Goal: Book appointment/travel/reservation

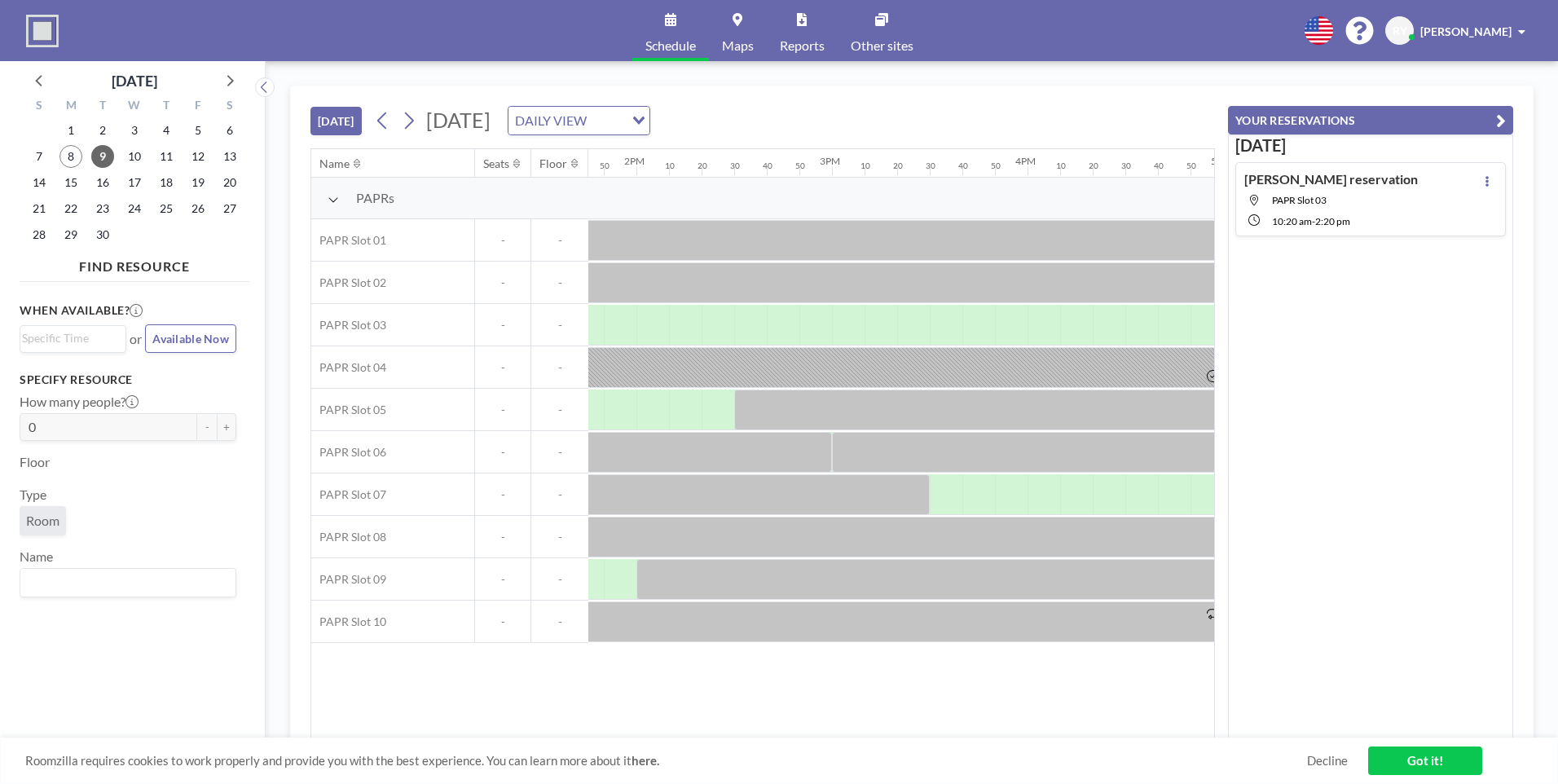
scroll to position [0, 2695]
drag, startPoint x: 972, startPoint y: 478, endPoint x: 974, endPoint y: 499, distance: 21.1
click at [974, 499] on div at bounding box center [973, 494] width 33 height 41
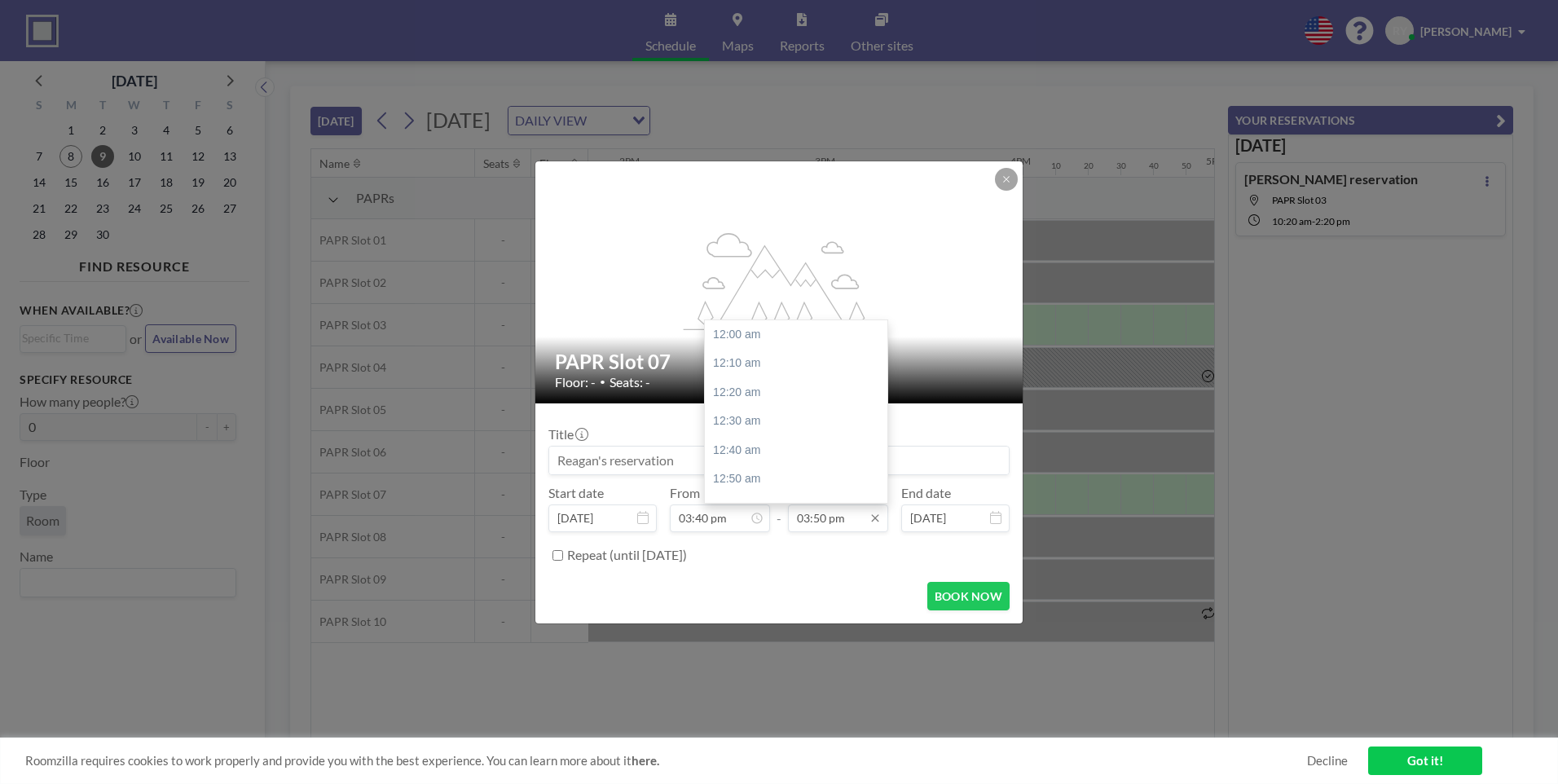
scroll to position [2754, 0]
click at [843, 525] on input "03:50 pm" at bounding box center [838, 518] width 100 height 28
click at [758, 375] on div "05:00 pm" at bounding box center [800, 374] width 191 height 29
type input "05:00 pm"
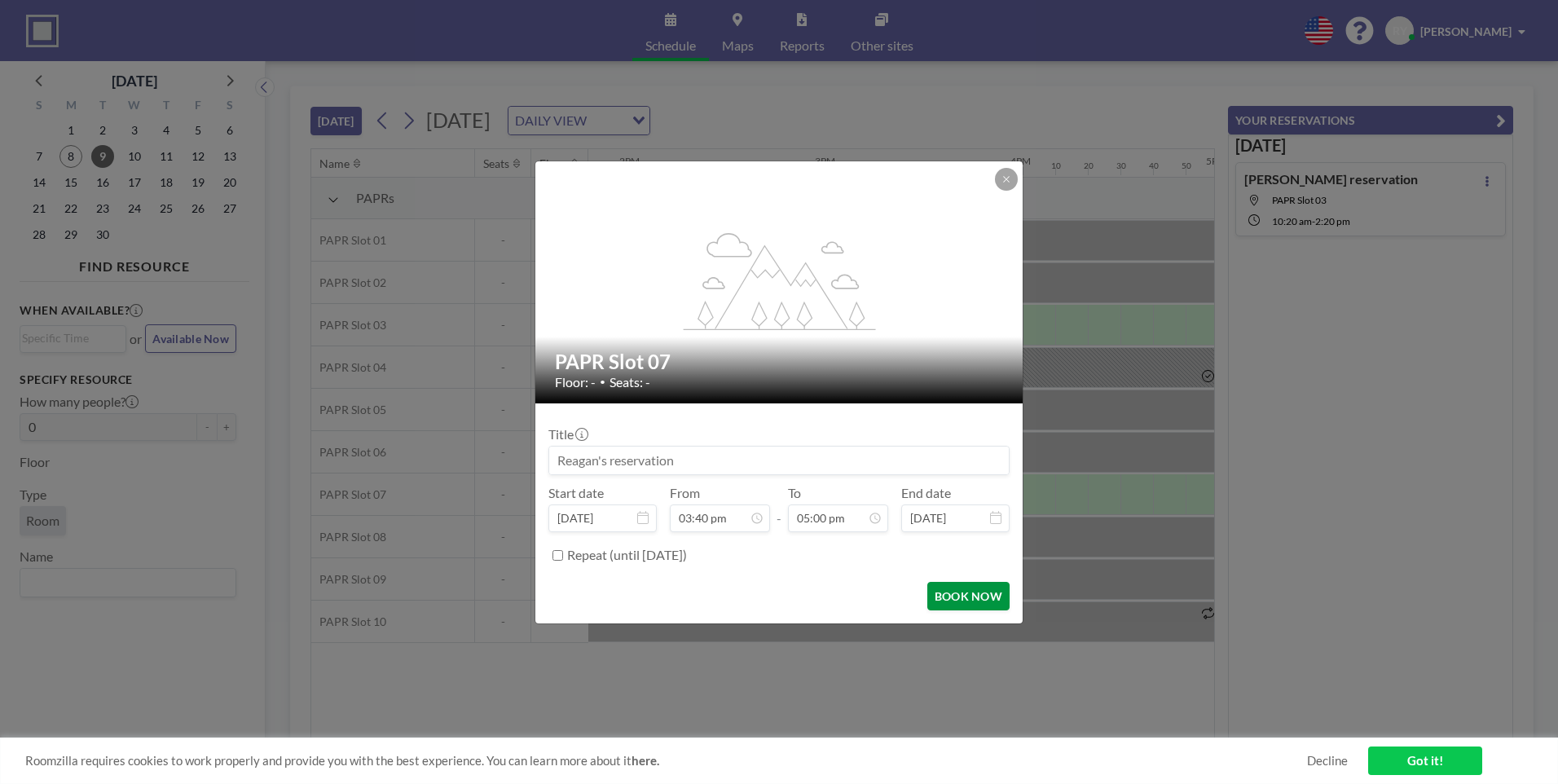
click at [960, 594] on button "BOOK NOW" at bounding box center [968, 596] width 82 height 29
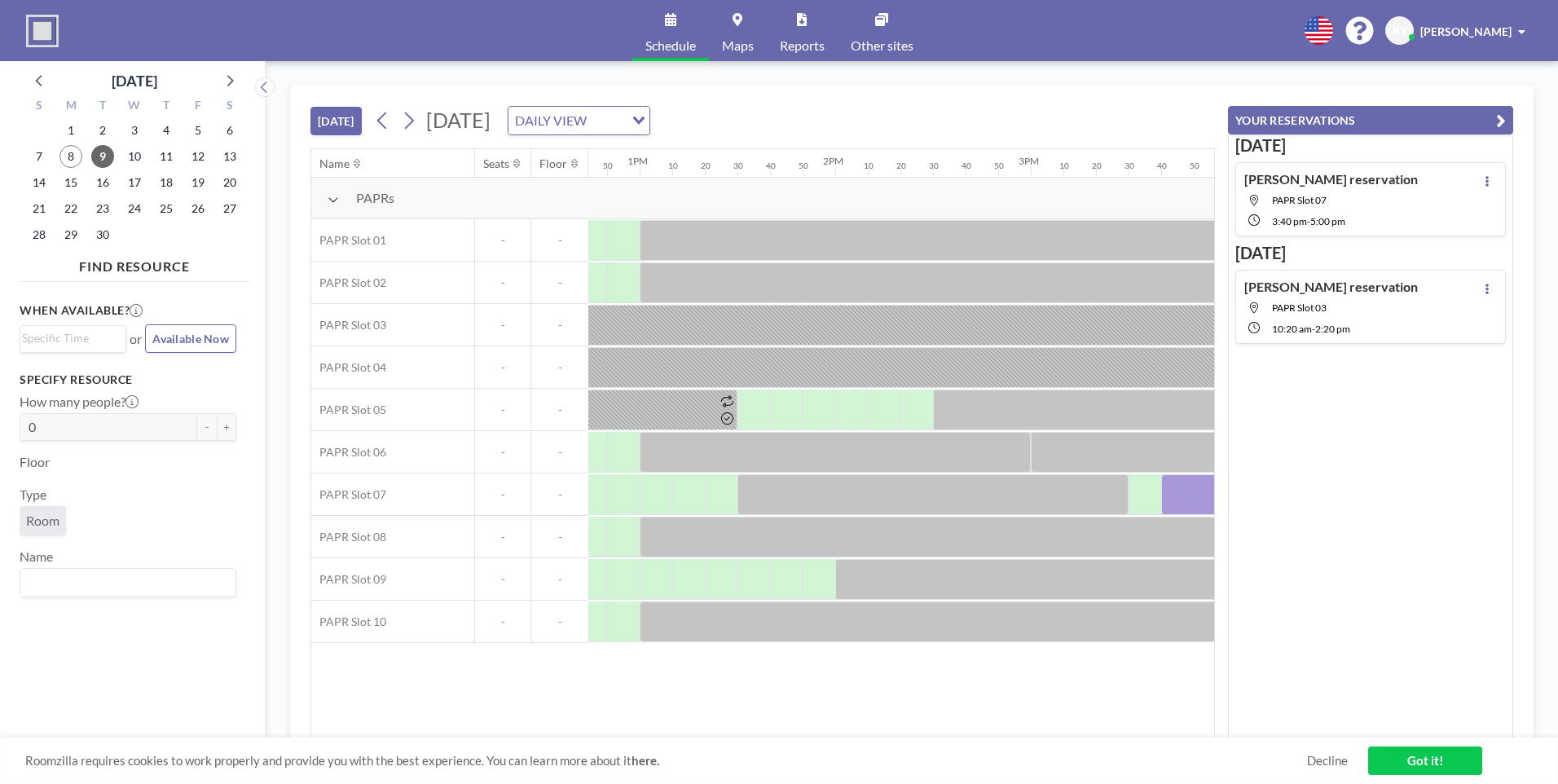
scroll to position [0, 2423]
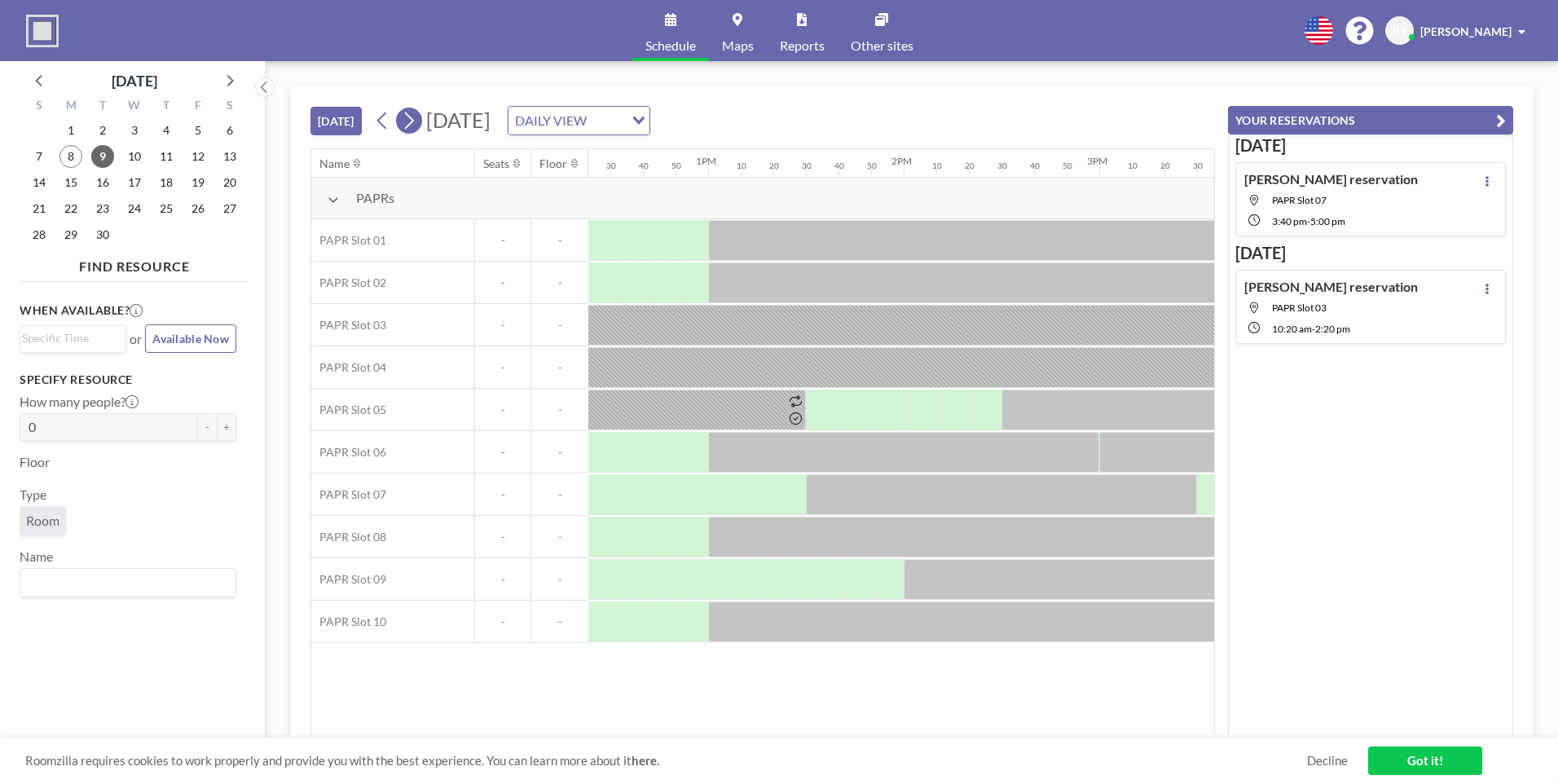
click at [406, 127] on icon at bounding box center [408, 120] width 15 height 24
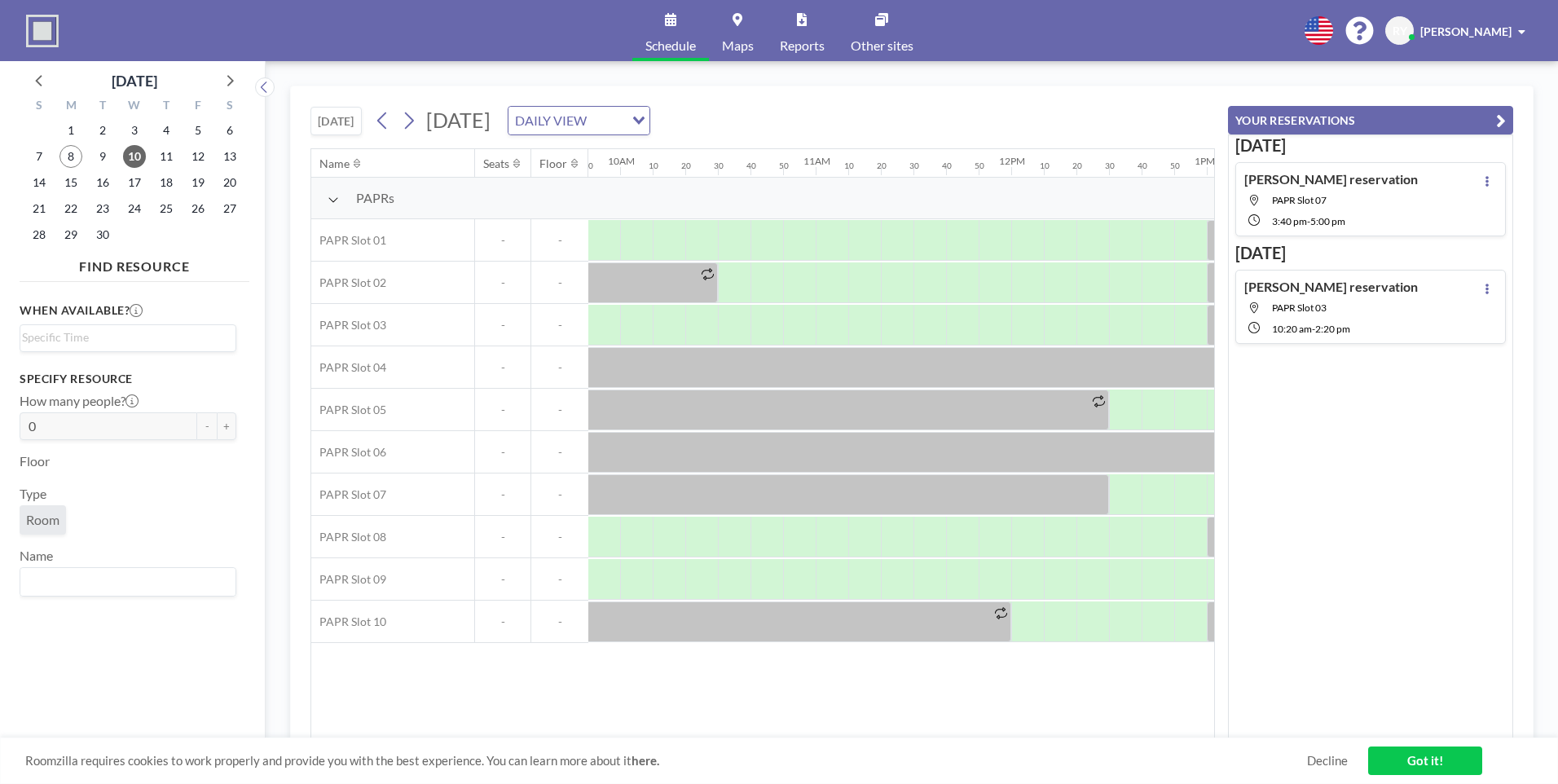
scroll to position [0, 1947]
drag, startPoint x: 769, startPoint y: 737, endPoint x: 736, endPoint y: 731, distance: 33.5
click at [736, 731] on div "TODAY Wednesday, September 10, 2025 DAILY VIEW Loading... Name Seats Floor 12AM…" at bounding box center [911, 422] width 1243 height 674
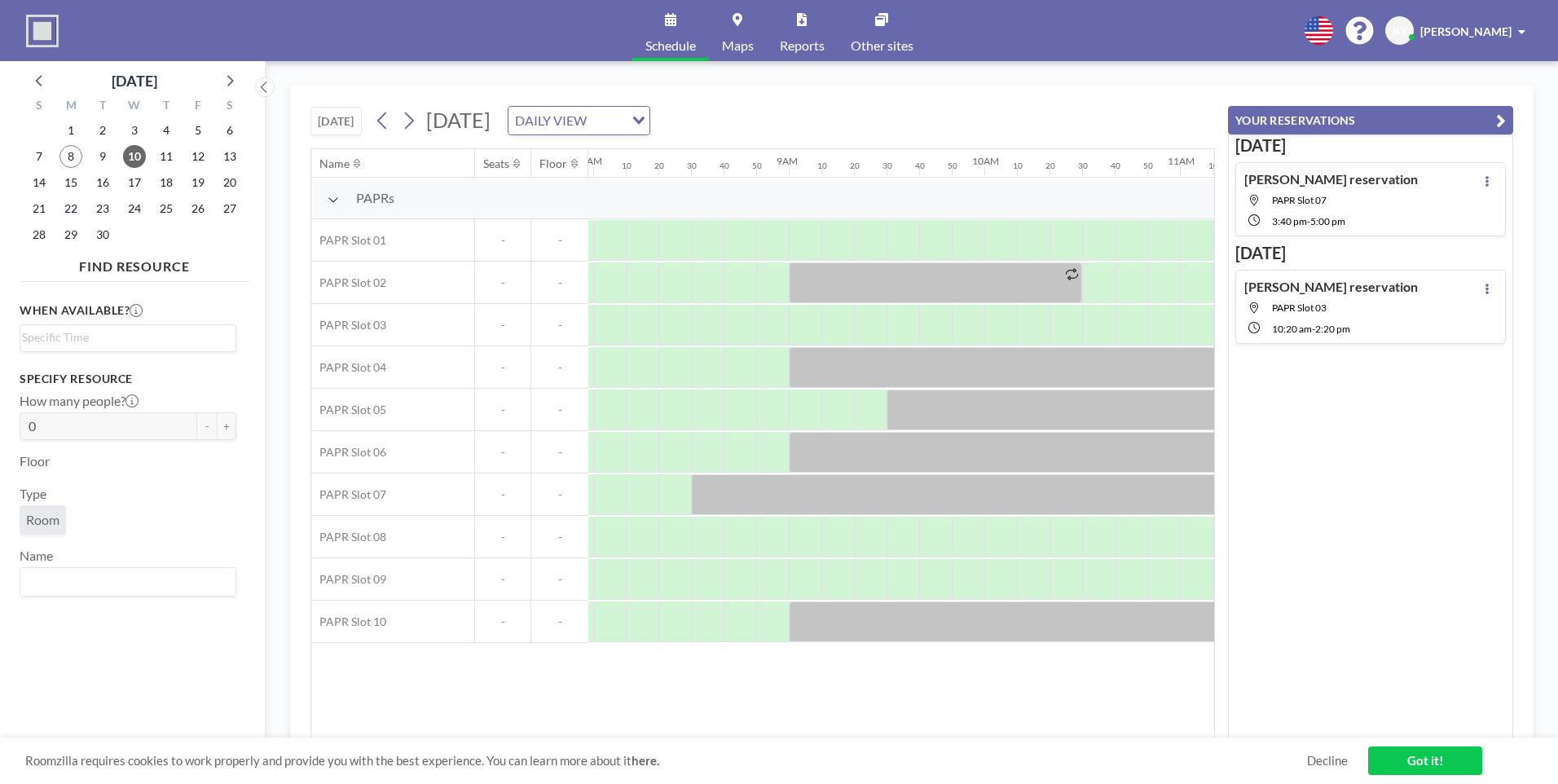
scroll to position [0, 1546]
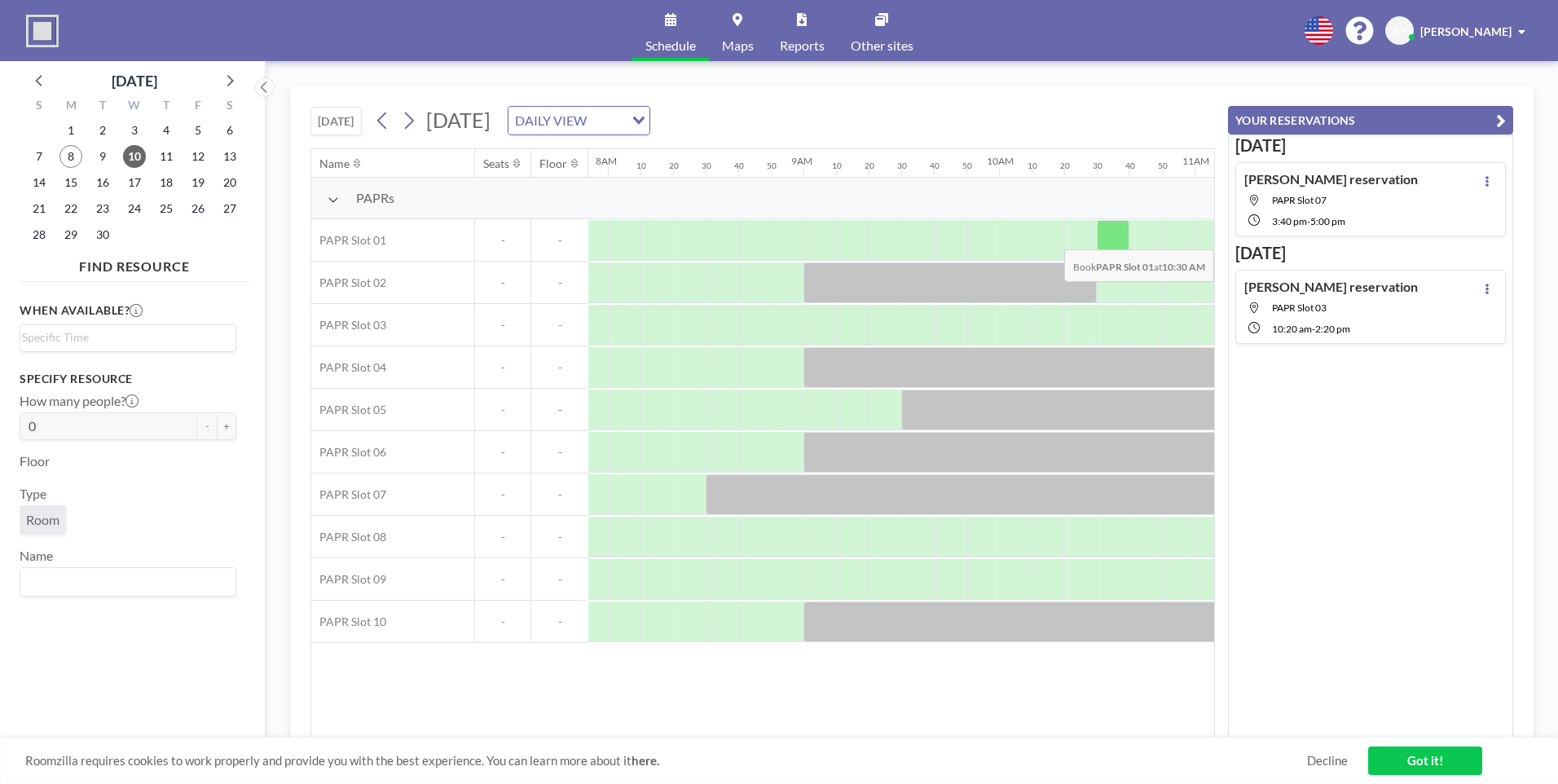
click at [1104, 237] on div at bounding box center [1113, 241] width 33 height 41
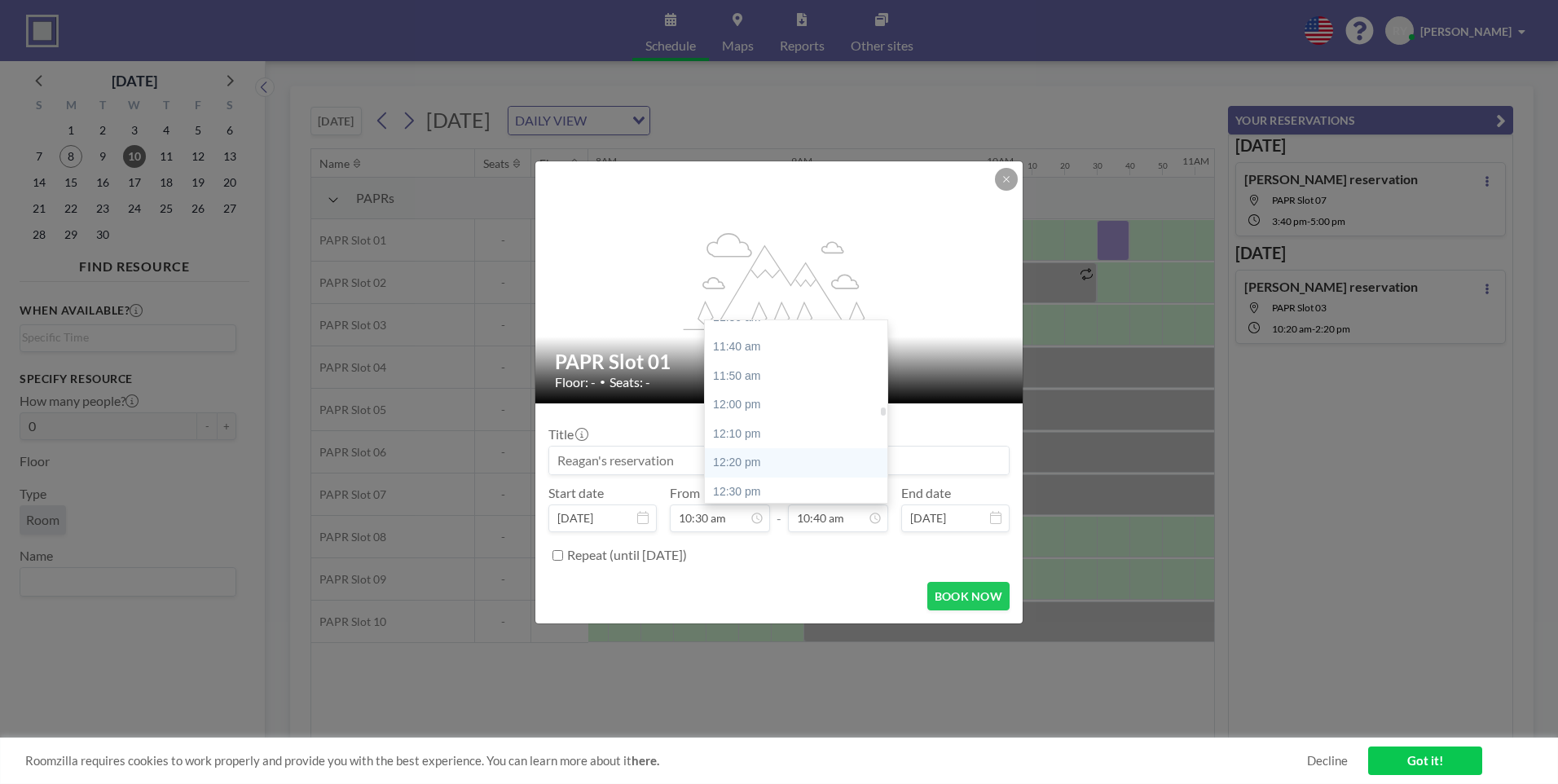
scroll to position [2019, 0]
click at [783, 392] on div "12:00 pm" at bounding box center [800, 403] width 191 height 29
type input "12:00 pm"
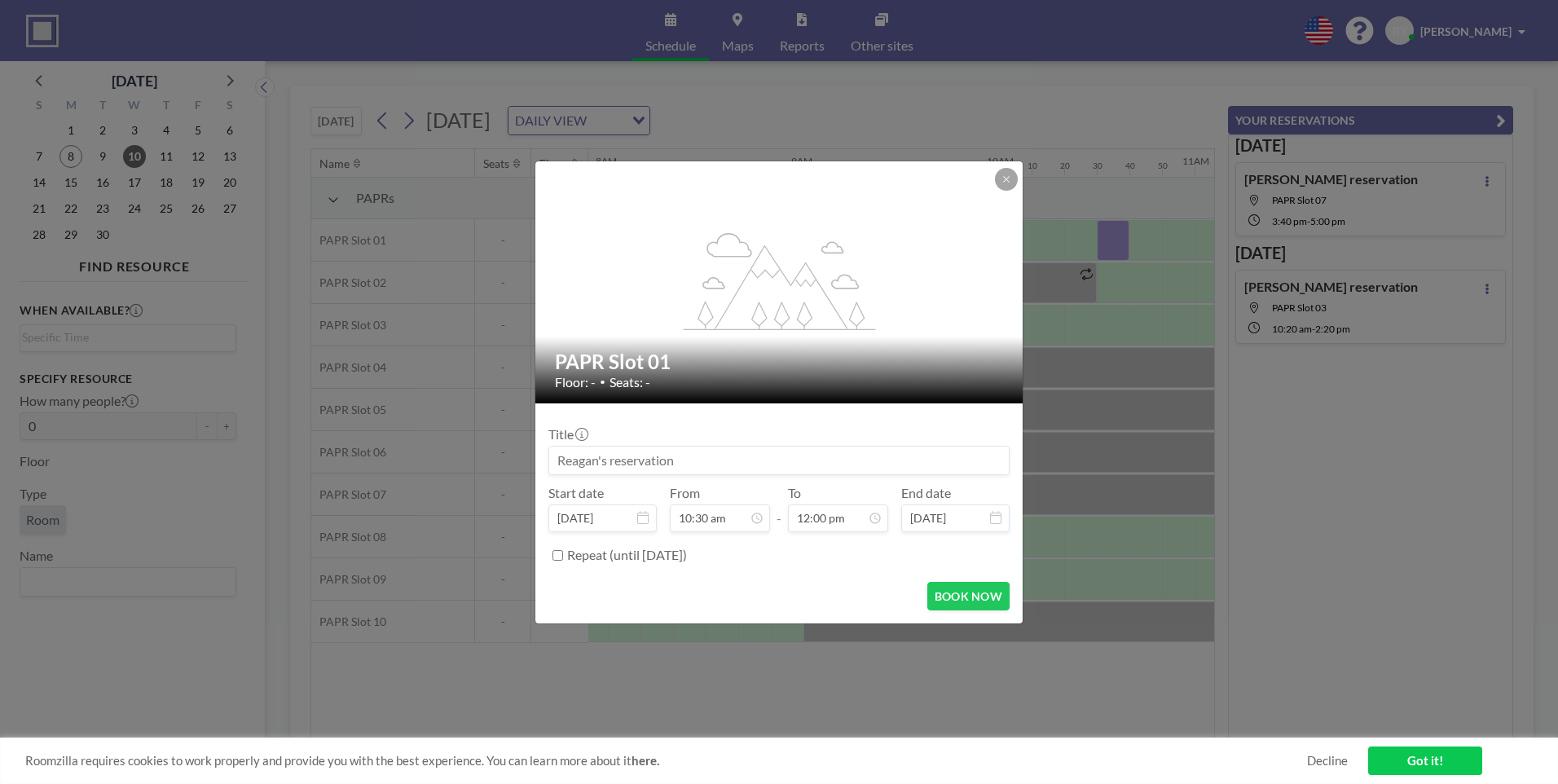
scroll to position [2087, 0]
click at [964, 594] on button "BOOK NOW" at bounding box center [968, 596] width 82 height 29
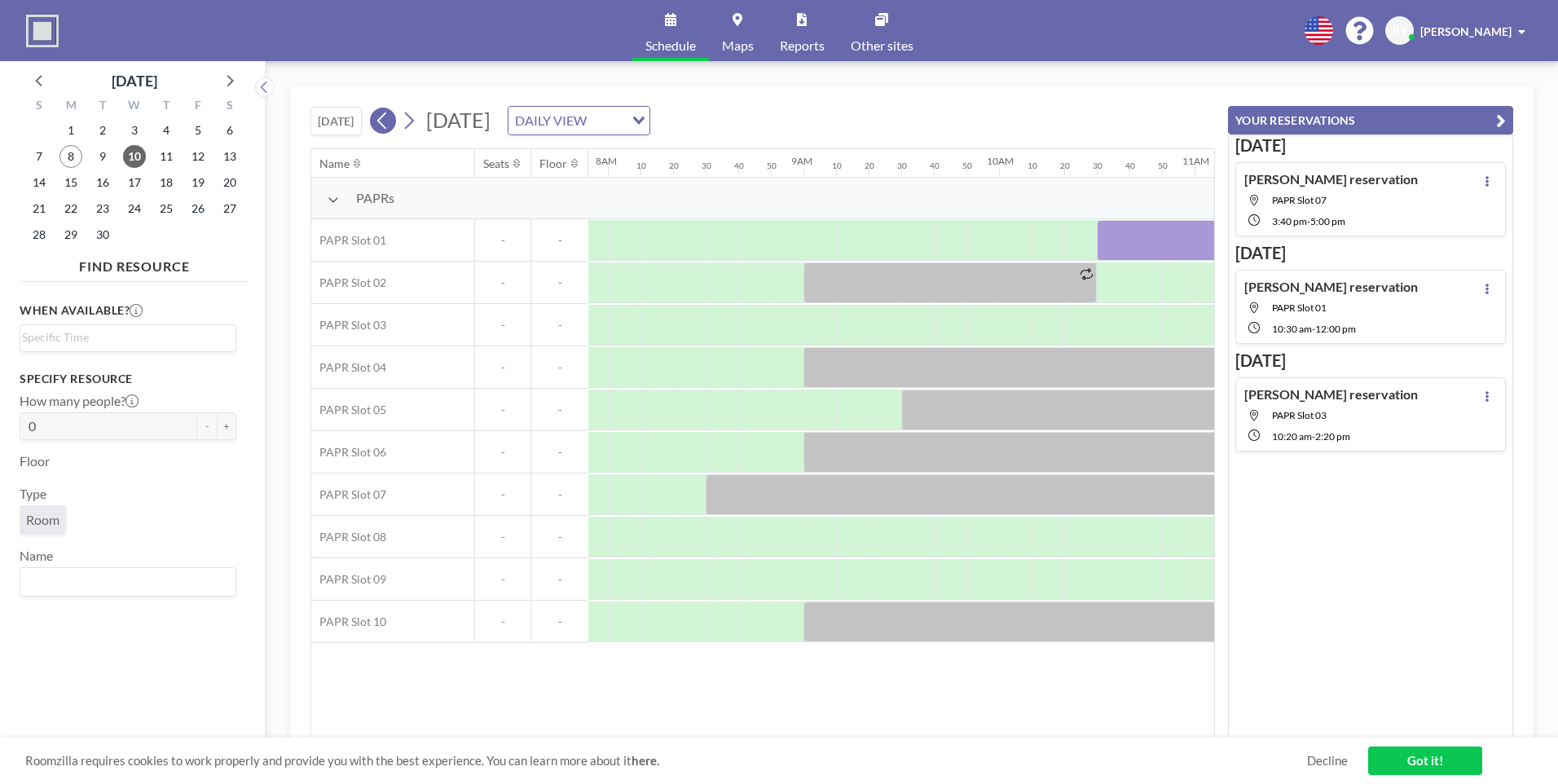
click at [395, 124] on button at bounding box center [382, 120] width 26 height 26
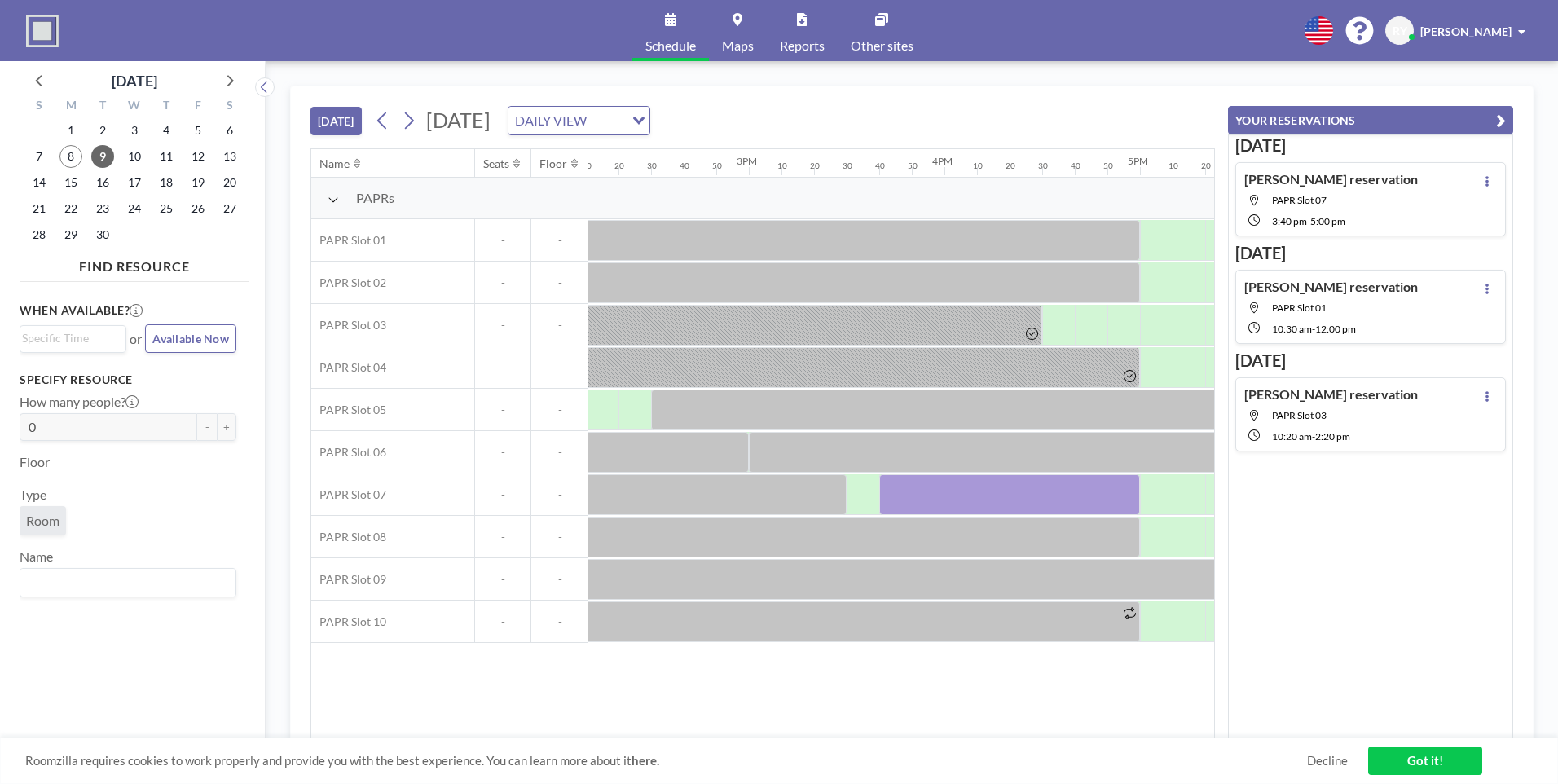
scroll to position [0, 2792]
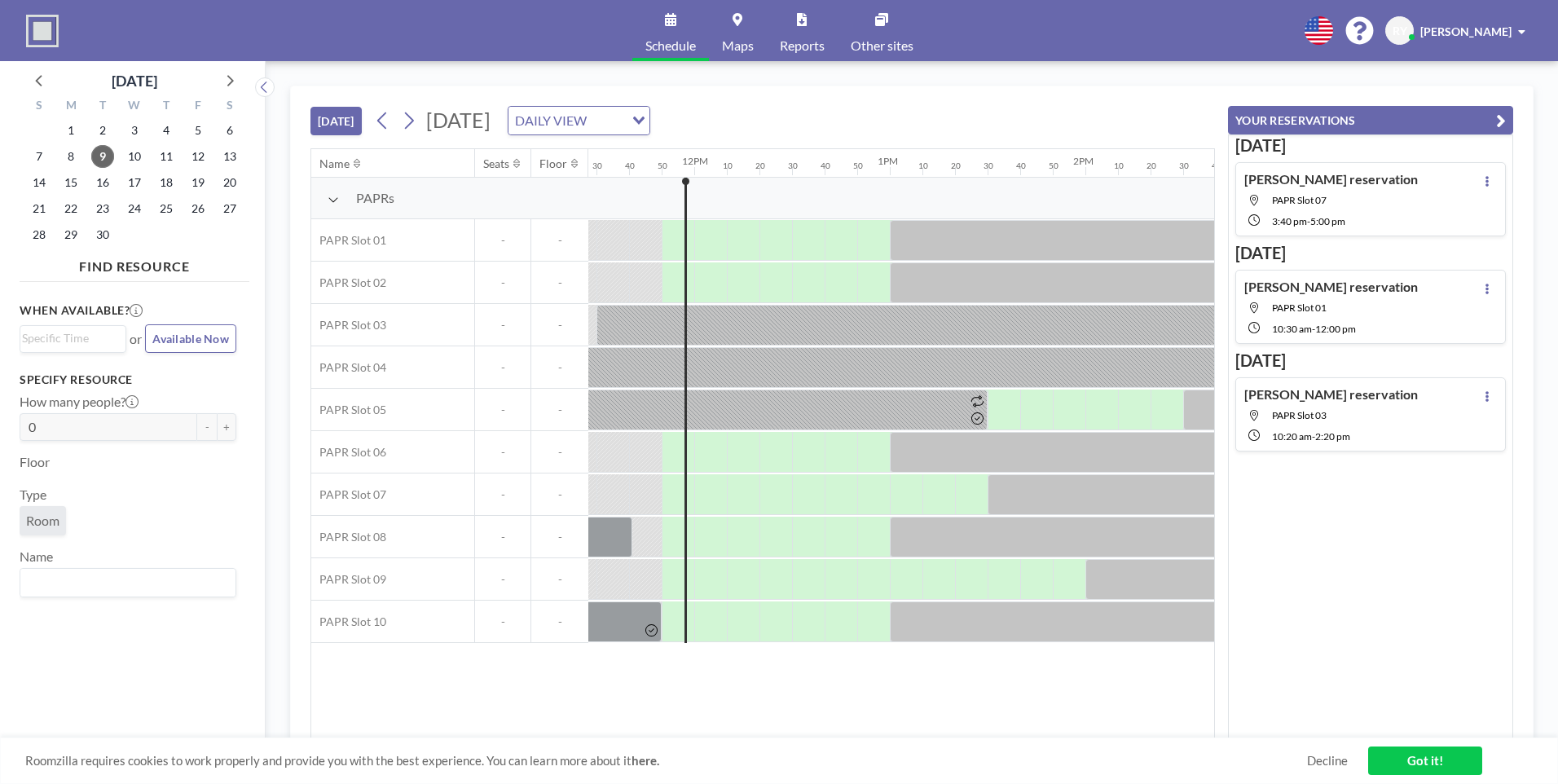
scroll to position [0, 2282]
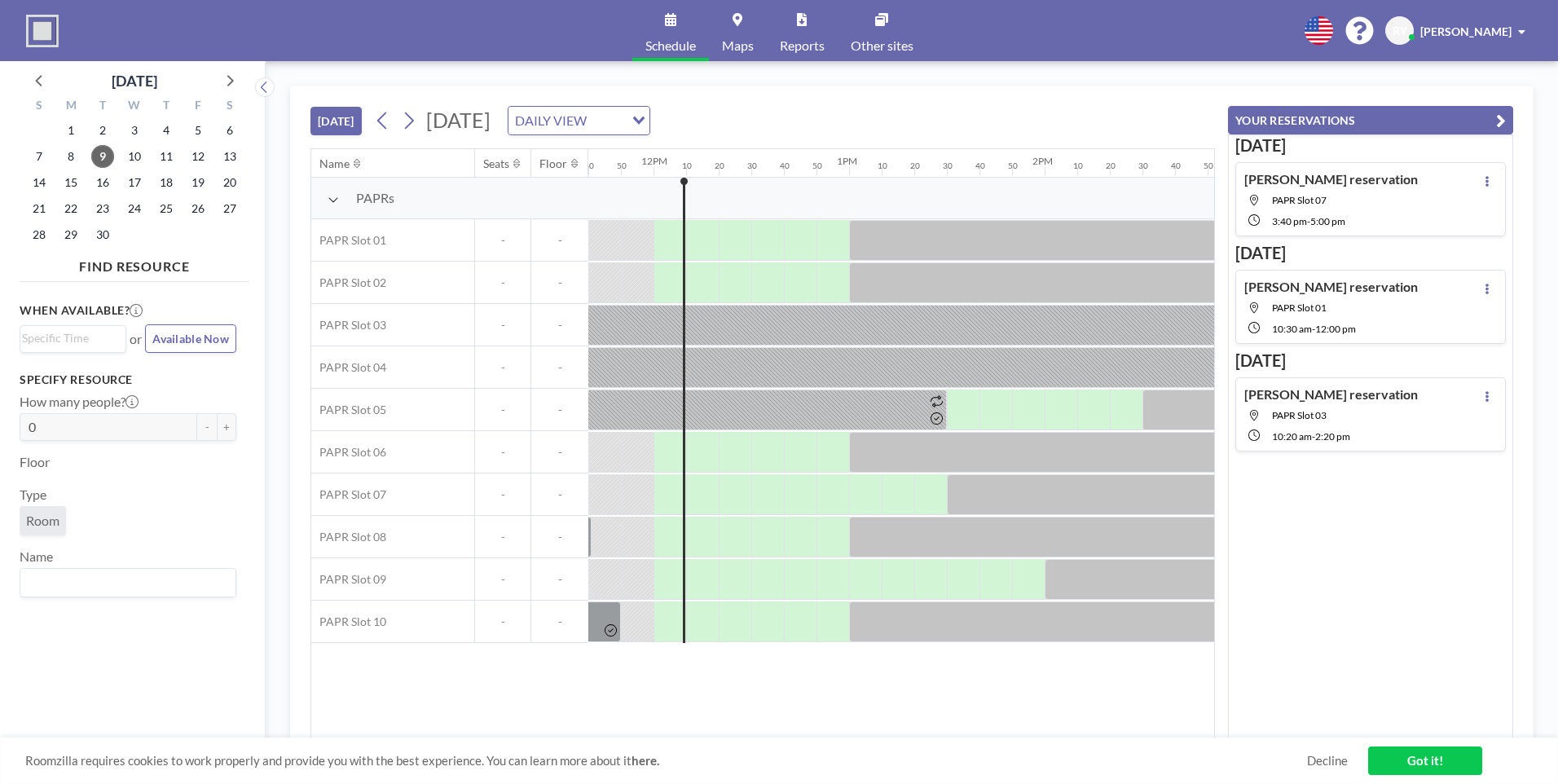
drag, startPoint x: 775, startPoint y: 738, endPoint x: 801, endPoint y: 732, distance: 26.7
click at [801, 732] on div "[DATE] [DATE] DAILY VIEW Loading... Name Seats Floor 12AM 10 20 30 40 50 1AM 10…" at bounding box center [911, 422] width 1243 height 674
drag, startPoint x: 801, startPoint y: 732, endPoint x: 753, endPoint y: 684, distance: 67.9
click at [753, 684] on div "Name Seats Floor 12AM 10 20 30 40 50 1AM 10 20 30 40 50 2AM 10 20 30 40 50 3AM …" at bounding box center [762, 443] width 903 height 589
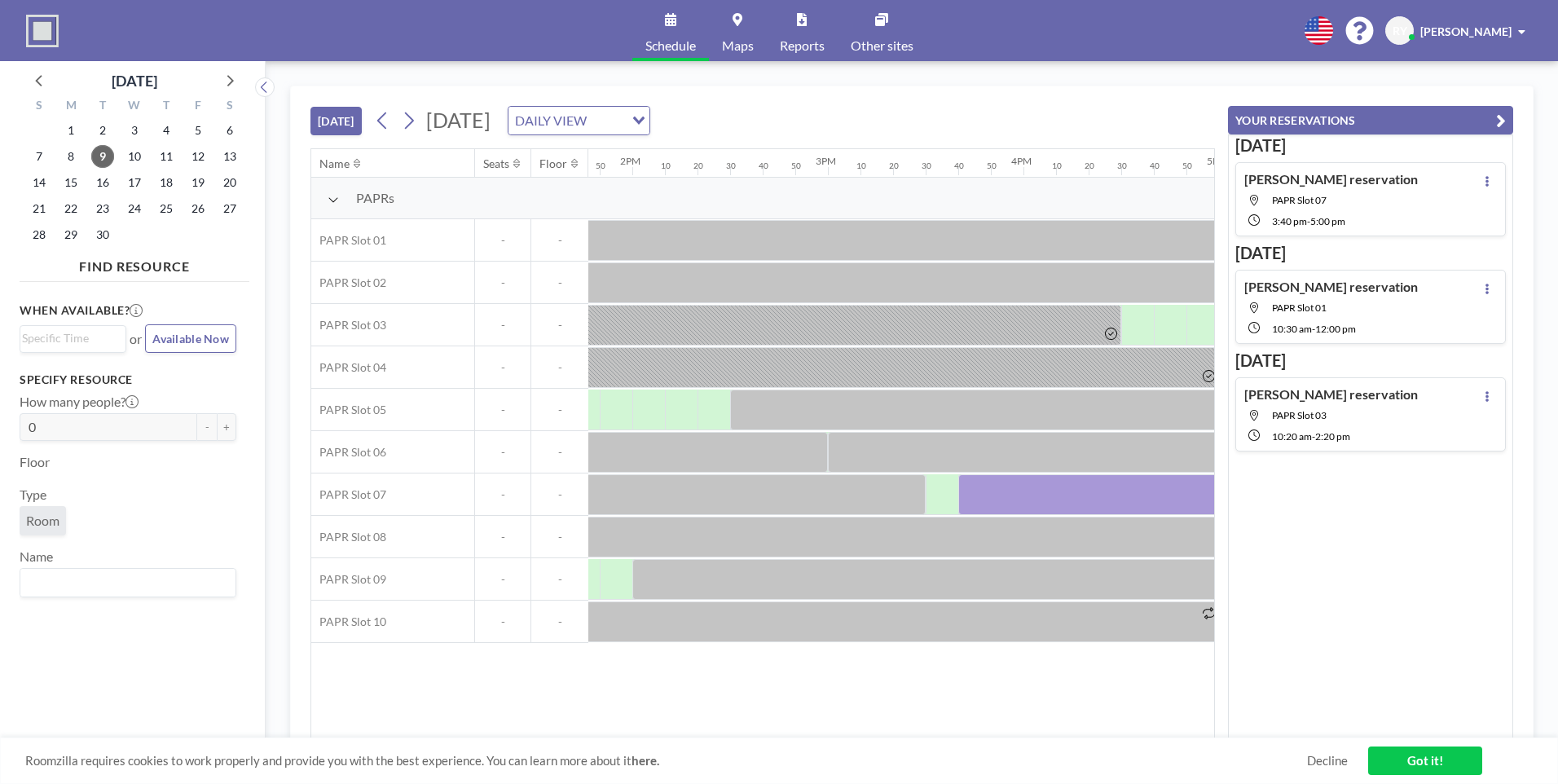
scroll to position [0, 2763]
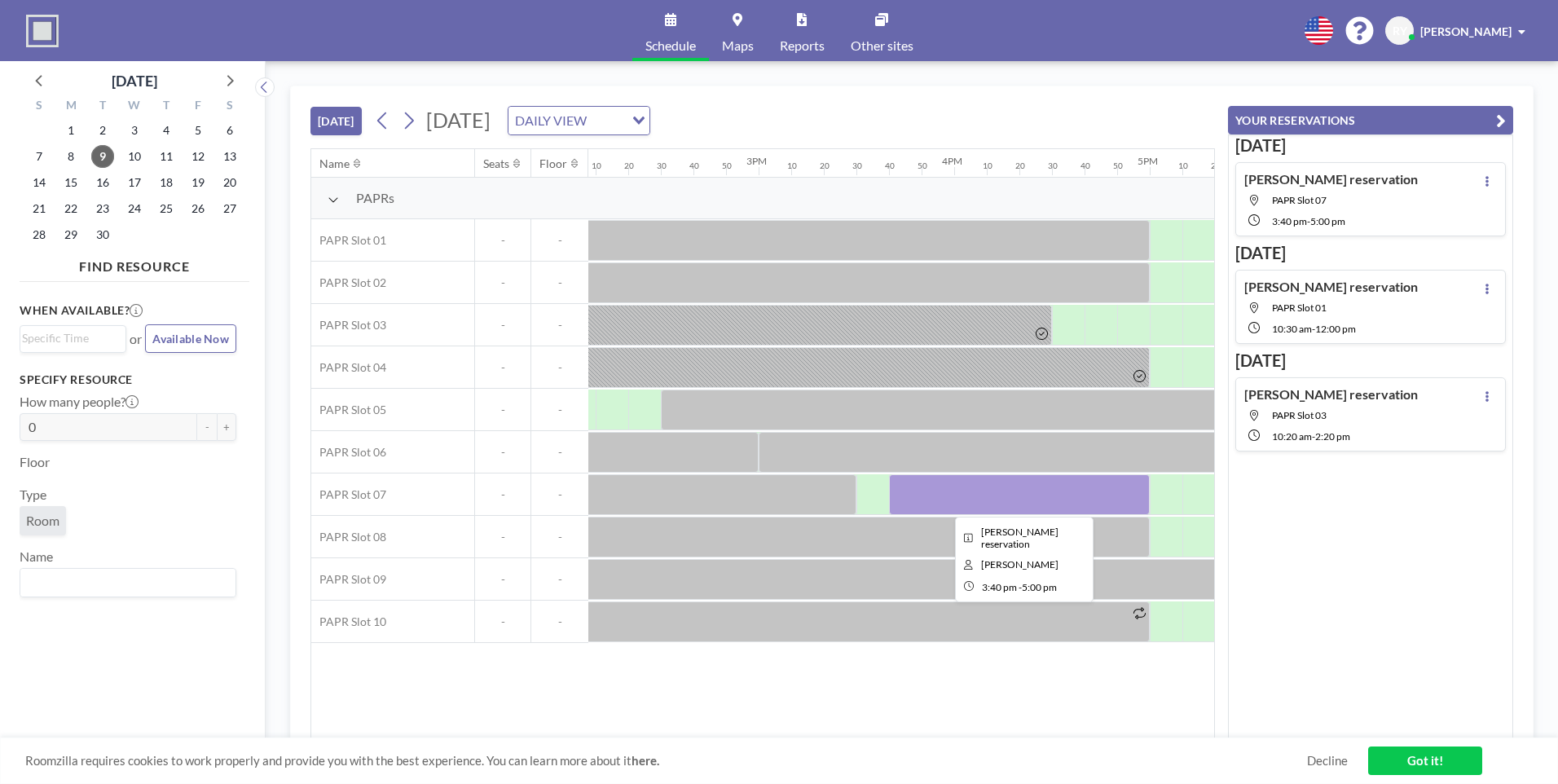
click at [976, 490] on div at bounding box center [1019, 494] width 261 height 41
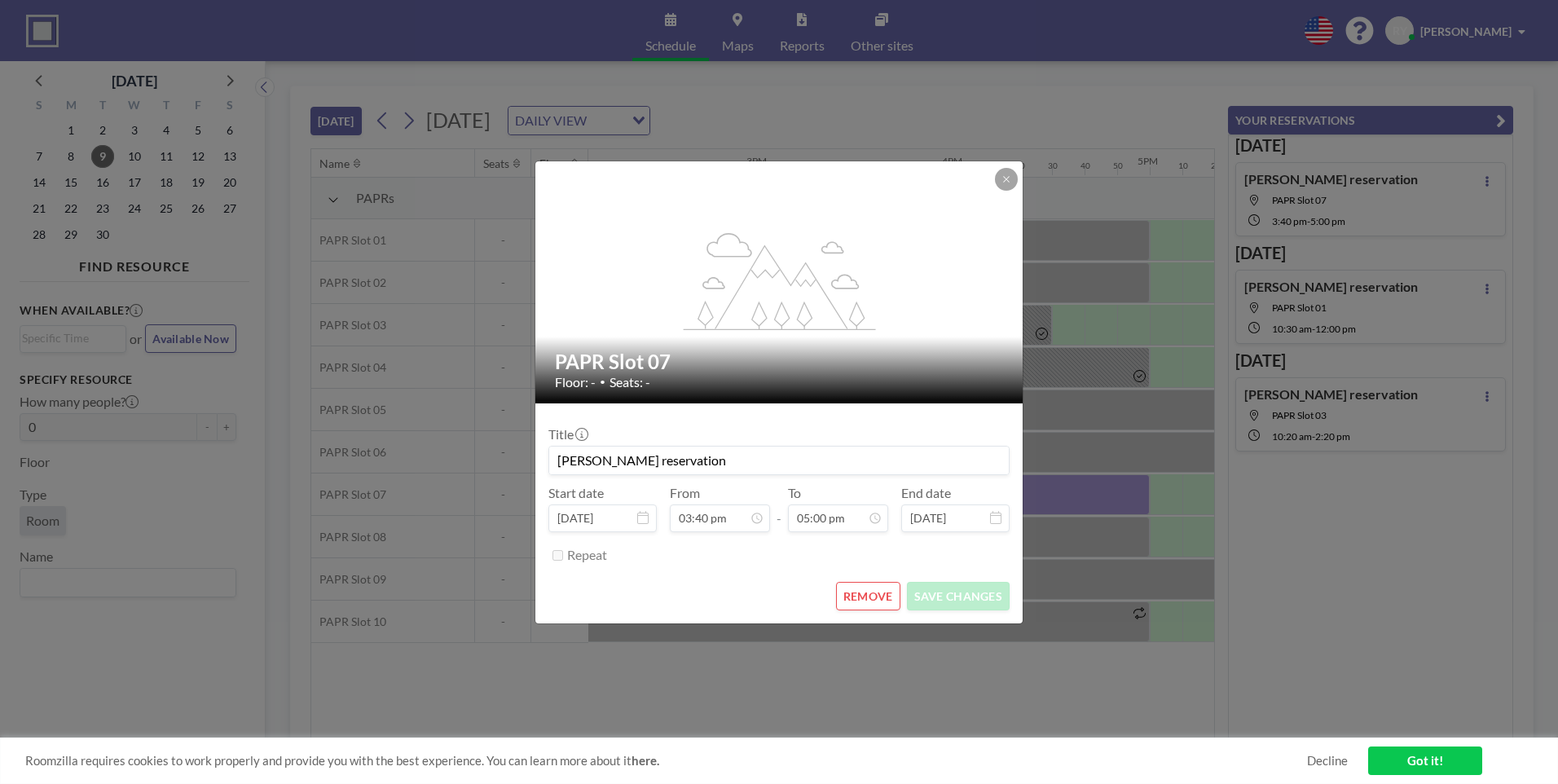
click at [871, 594] on button "REMOVE" at bounding box center [868, 596] width 64 height 29
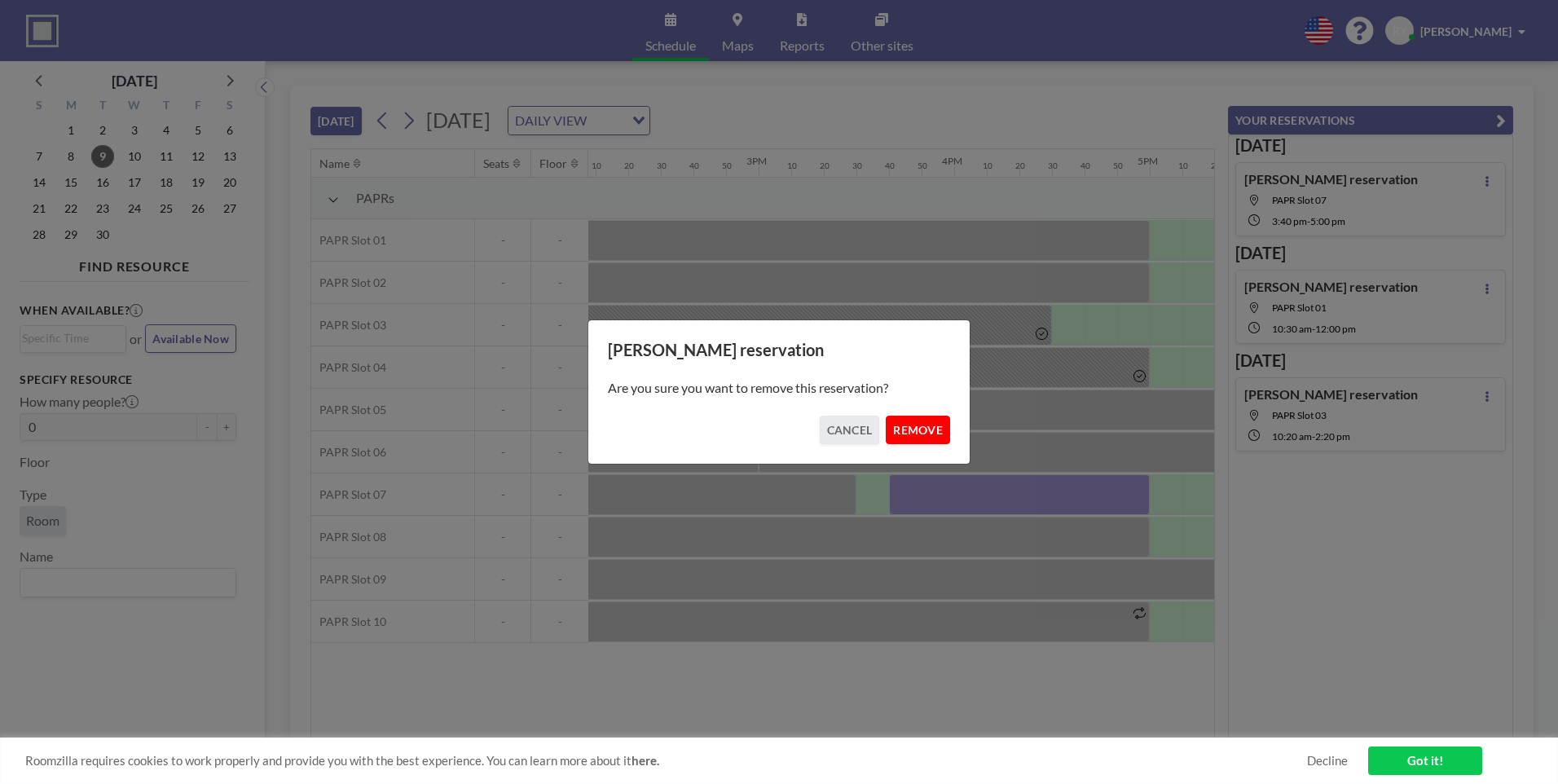
click at [922, 429] on button "REMOVE" at bounding box center [918, 429] width 64 height 29
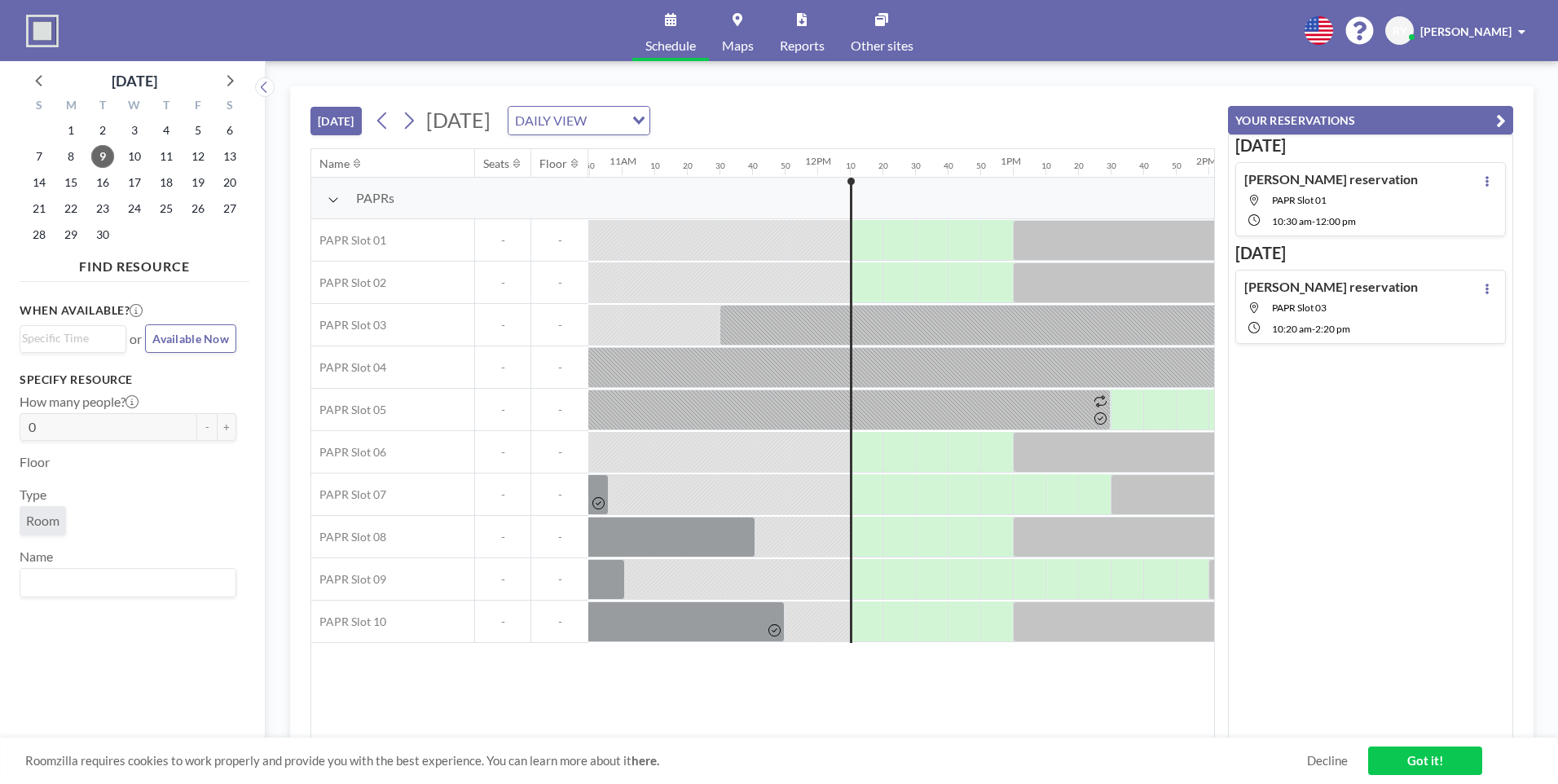
scroll to position [0, 2113]
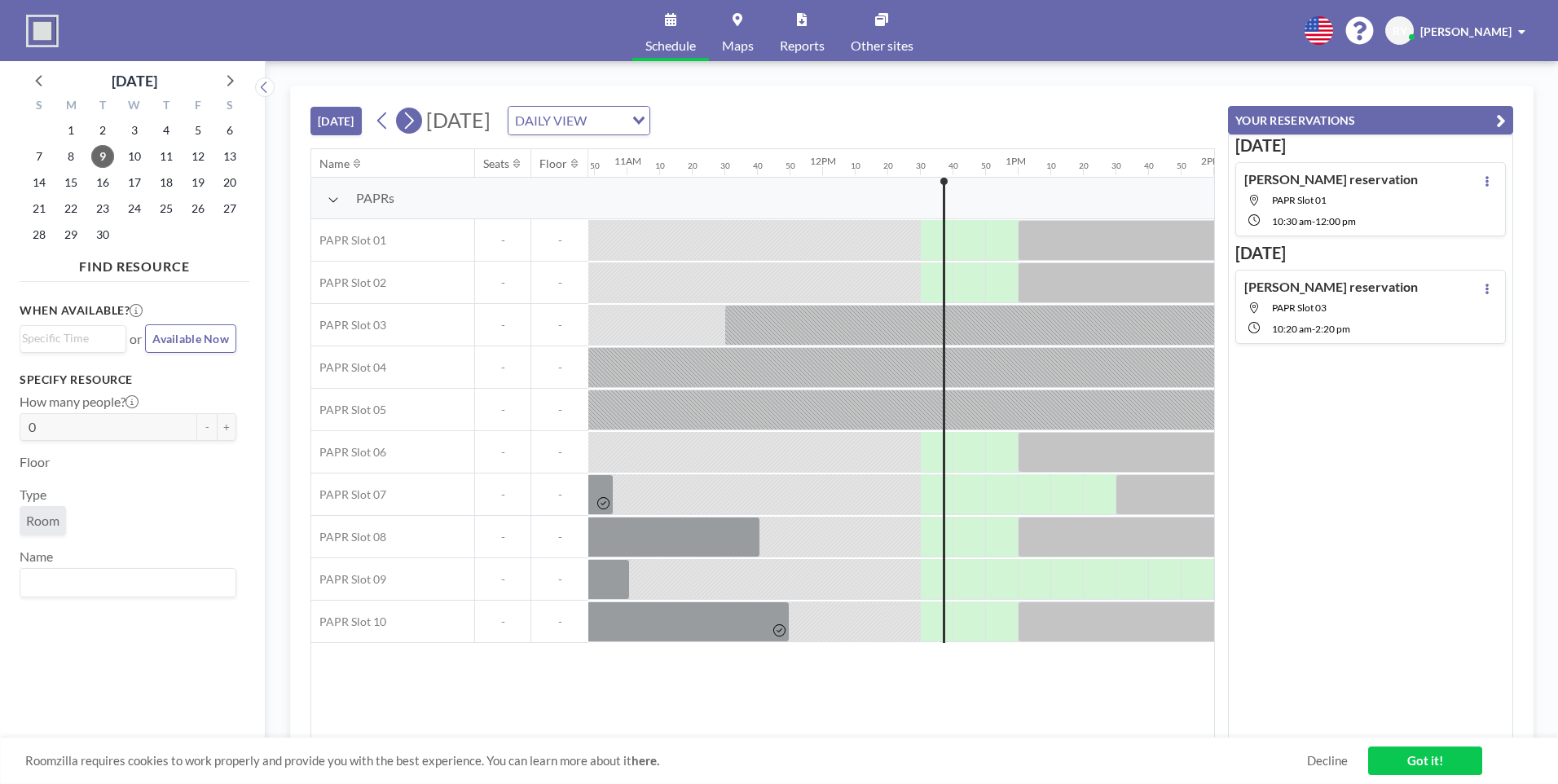
click at [414, 120] on icon at bounding box center [409, 120] width 9 height 17
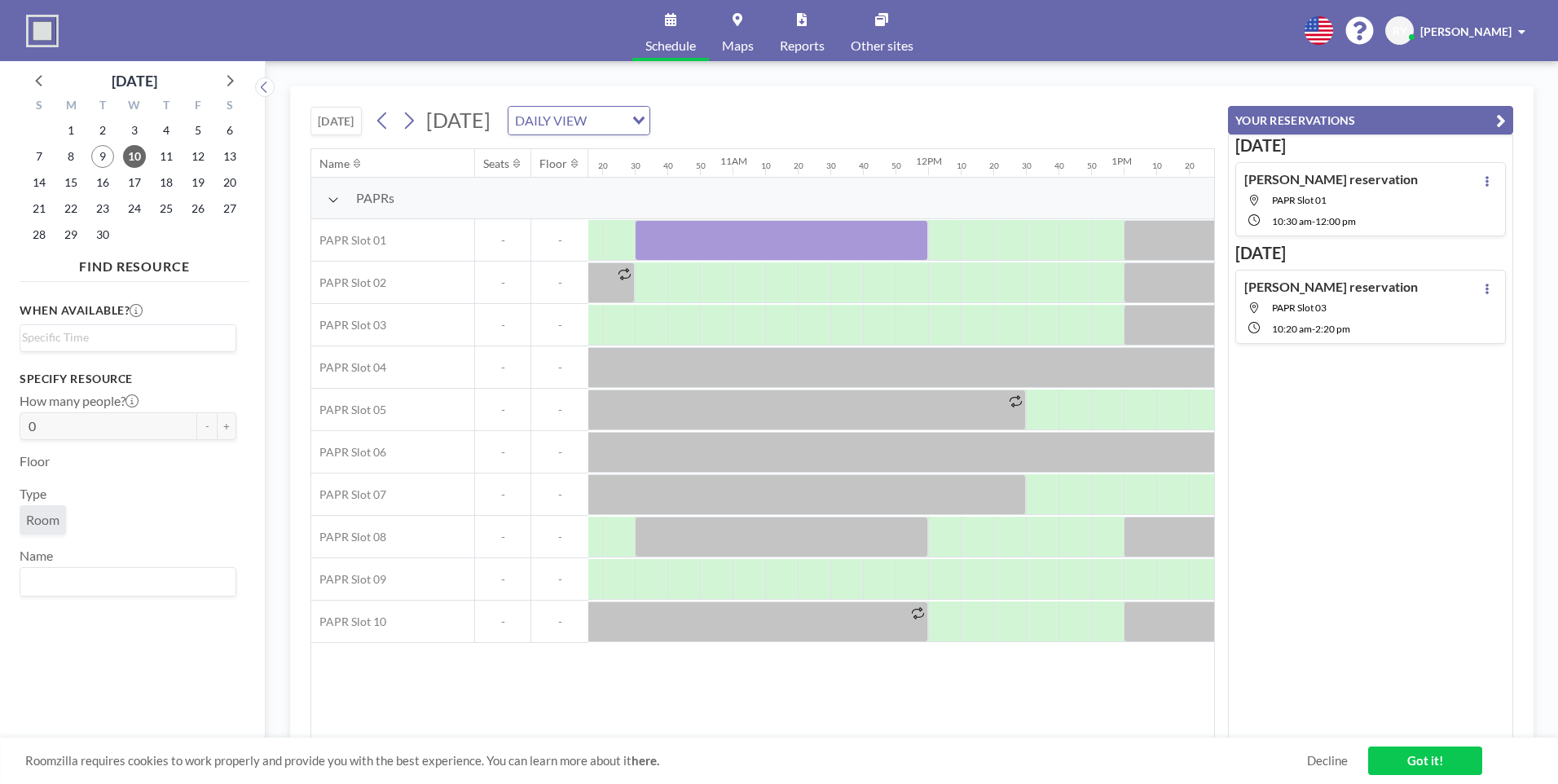
scroll to position [0, 2104]
